Goal: Task Accomplishment & Management: Manage account settings

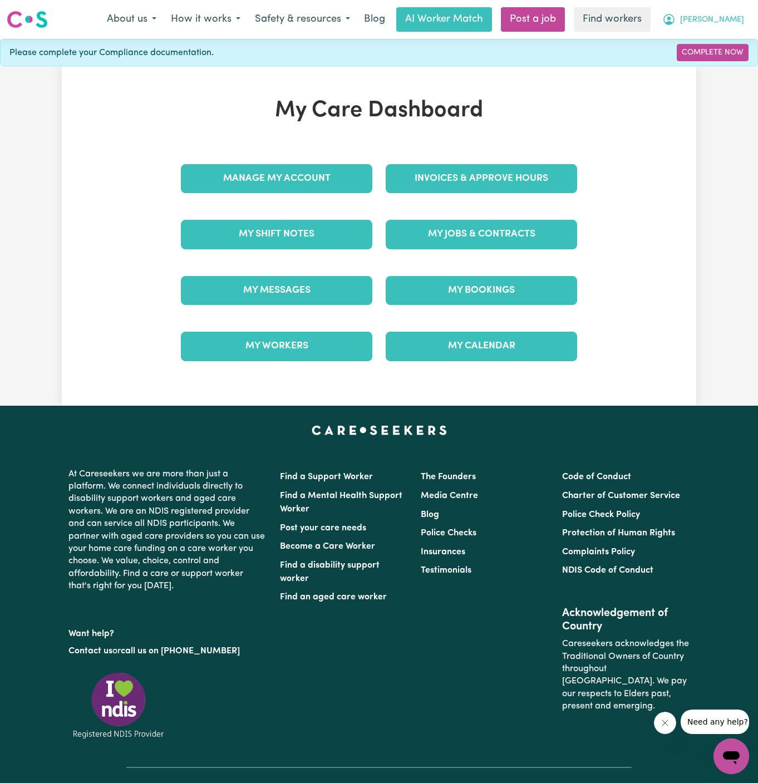
click at [736, 17] on span "[PERSON_NAME]" at bounding box center [712, 20] width 64 height 12
click at [714, 60] on link "Logout" at bounding box center [707, 63] width 88 height 21
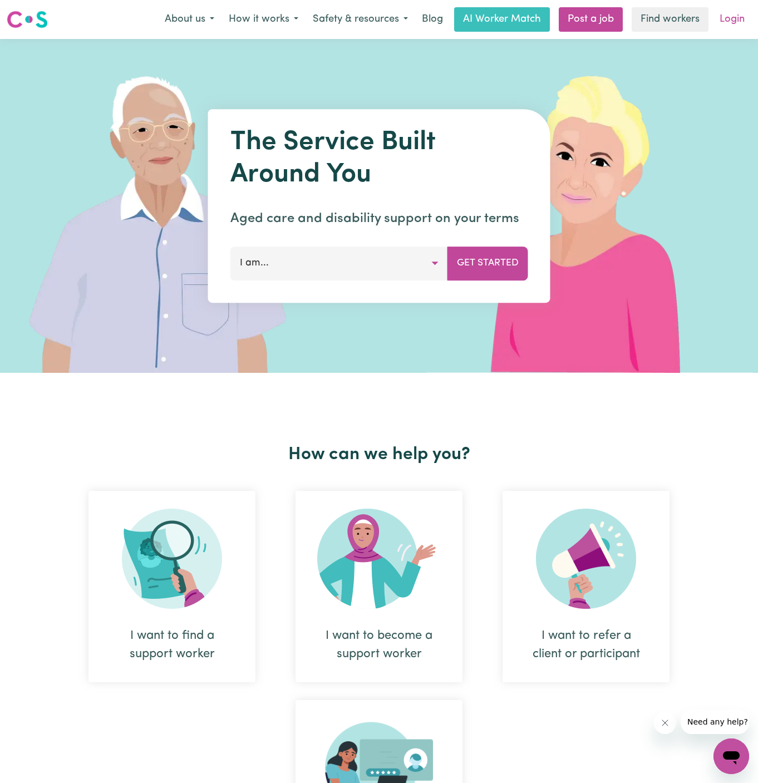
click at [727, 28] on link "Login" at bounding box center [732, 19] width 38 height 24
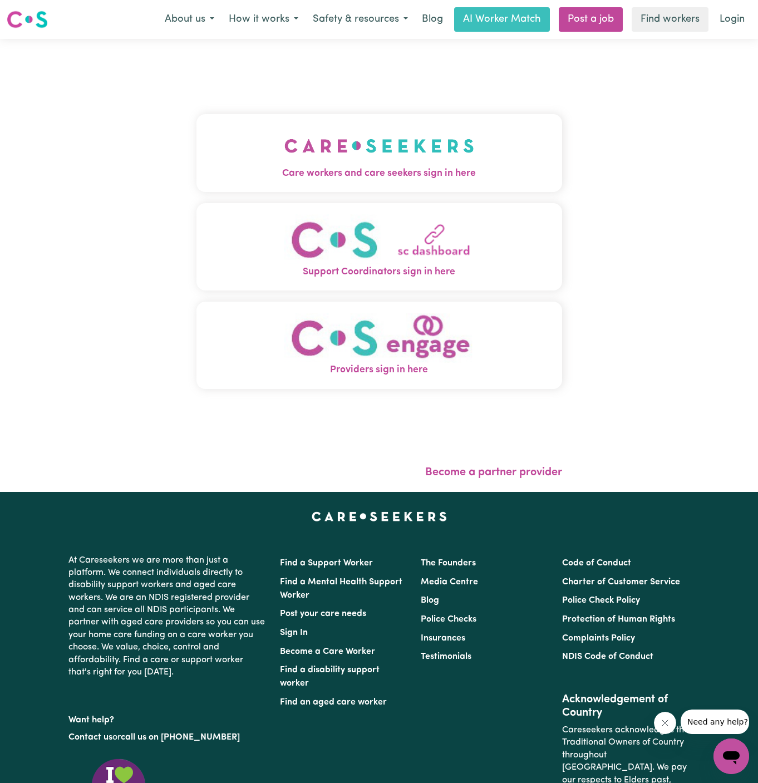
click at [453, 146] on img "Care workers and care seekers sign in here" at bounding box center [379, 145] width 190 height 41
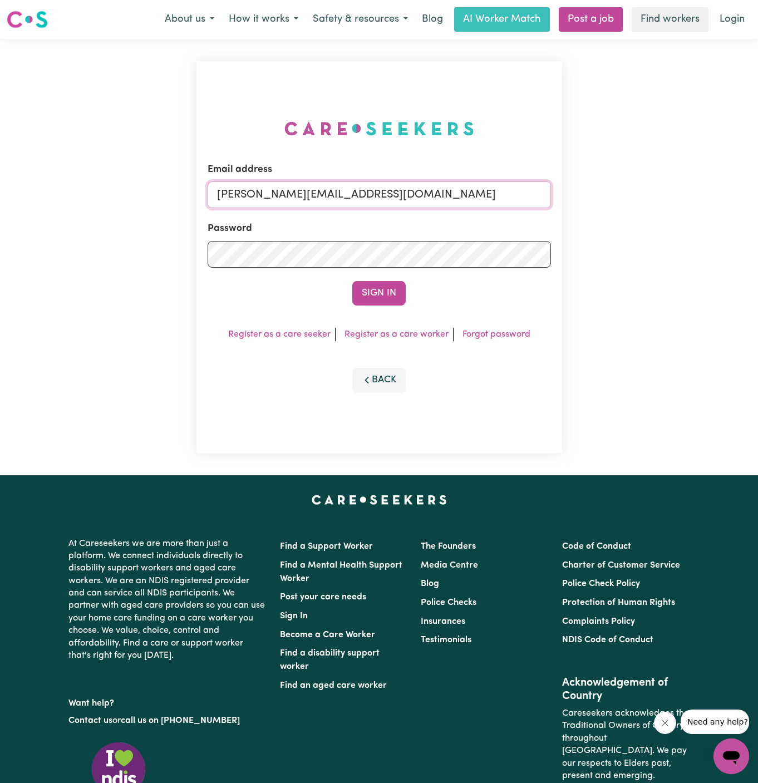
click at [450, 195] on input "[PERSON_NAME][EMAIL_ADDRESS][DOMAIN_NAME]" at bounding box center [379, 194] width 343 height 27
drag, startPoint x: 275, startPoint y: 192, endPoint x: 620, endPoint y: 188, distance: 345.0
click at [620, 188] on div "Email address [EMAIL_ADDRESS][DOMAIN_NAME] Password Sign In Register as a care …" at bounding box center [379, 257] width 758 height 436
type input "[EMAIL_ADDRESS][DOMAIN_NAME]"
click at [389, 283] on button "Sign In" at bounding box center [378, 293] width 53 height 24
